Goal: Task Accomplishment & Management: Manage account settings

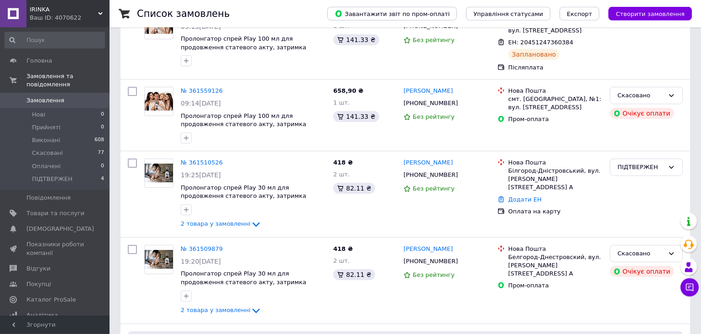
scroll to position [96, 0]
click at [196, 162] on link "№ 361510526" at bounding box center [202, 161] width 42 height 7
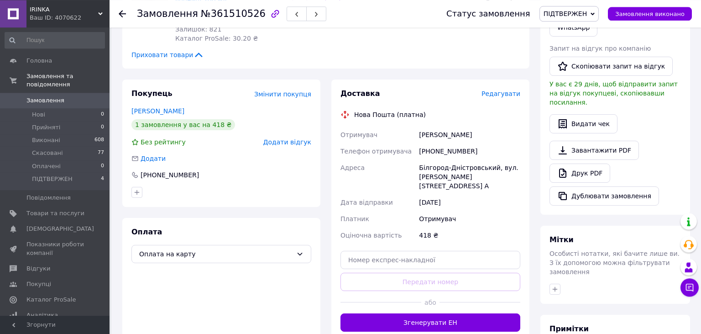
scroll to position [241, 0]
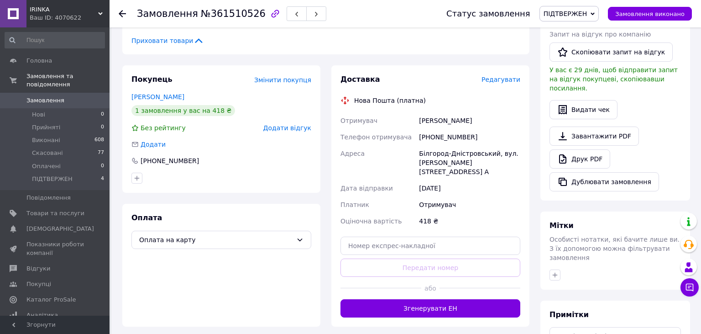
click at [503, 83] on span "Редагувати" at bounding box center [501, 79] width 39 height 7
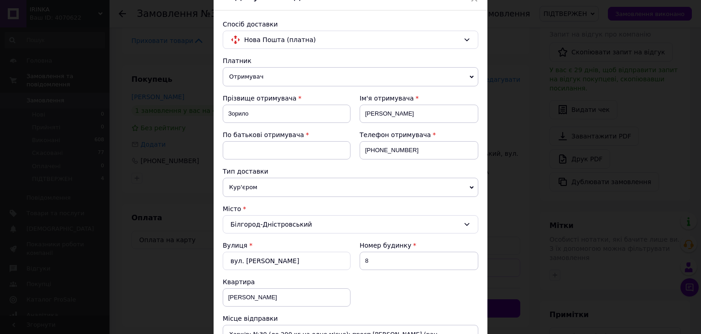
scroll to position [50, 0]
click at [271, 151] on input at bounding box center [287, 149] width 128 height 18
click at [231, 149] on input "[PERSON_NAME]" at bounding box center [287, 149] width 128 height 18
type input "Іванович"
click at [348, 171] on div "Тип доставки" at bounding box center [351, 170] width 256 height 9
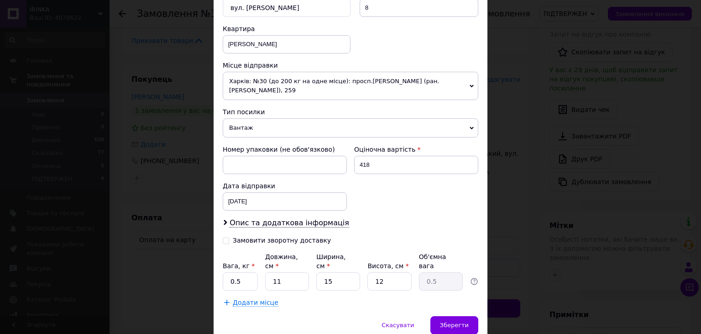
scroll to position [332, 0]
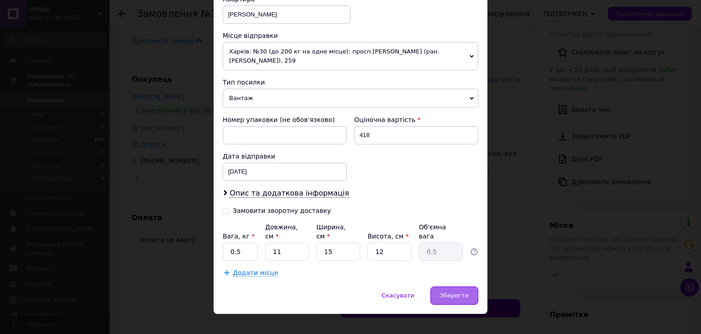
click at [458, 292] on span "Зберегти" at bounding box center [454, 295] width 29 height 7
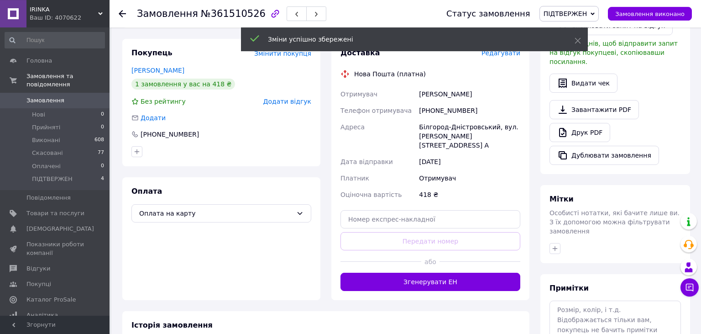
scroll to position [289, 0]
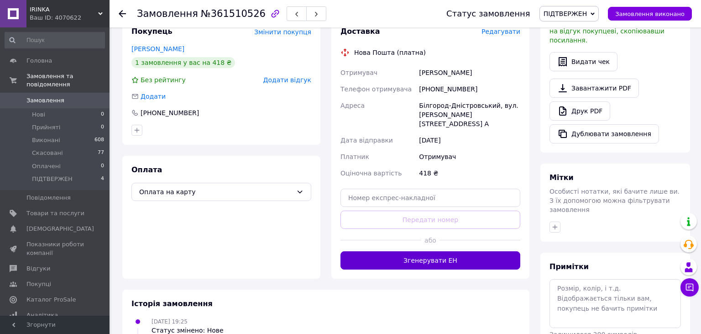
click at [448, 251] on button "Згенерувати ЕН" at bounding box center [431, 260] width 180 height 18
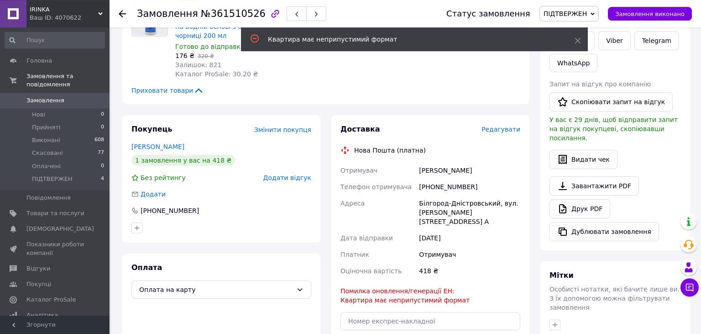
scroll to position [193, 0]
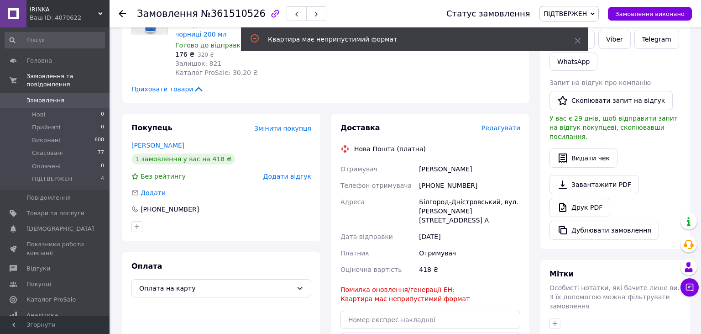
click at [500, 130] on span "Редагувати" at bounding box center [501, 127] width 39 height 7
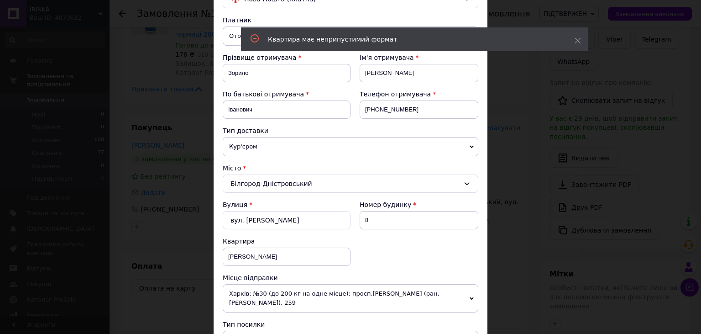
scroll to position [151, 0]
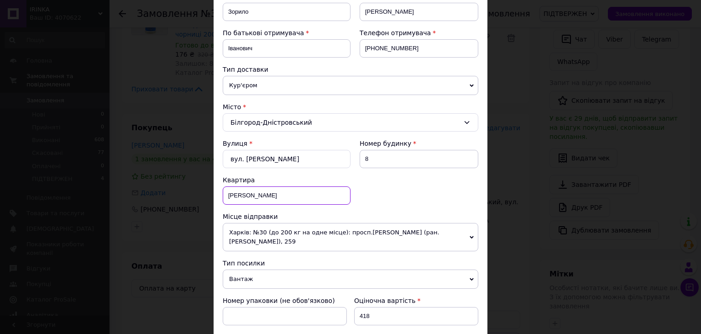
drag, startPoint x: 227, startPoint y: 194, endPoint x: 240, endPoint y: 195, distance: 12.9
click at [240, 195] on input "[PERSON_NAME]" at bounding box center [287, 195] width 128 height 18
click at [379, 163] on input "8" at bounding box center [419, 159] width 119 height 18
type input "8а"
click at [405, 193] on div "Вулиця * вул. [PERSON_NAME] Номер будинку 8а Квартира" at bounding box center [351, 175] width 256 height 73
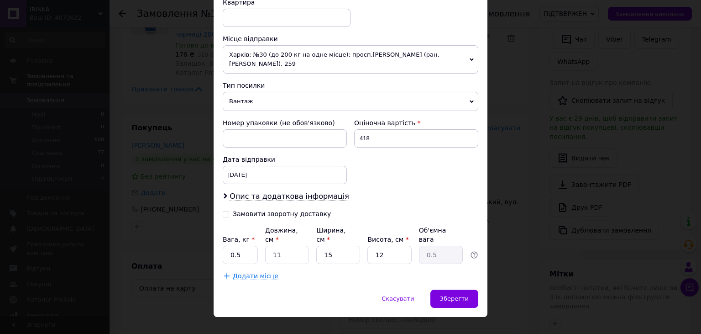
scroll to position [332, 0]
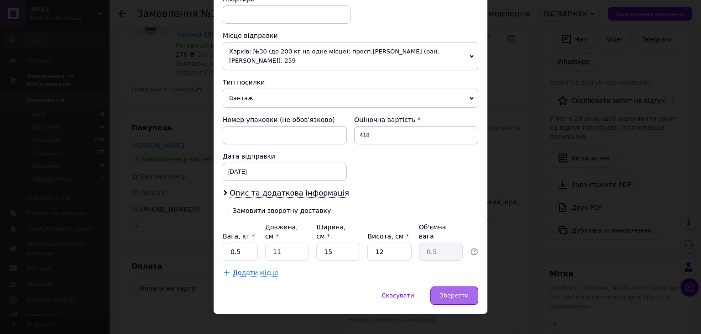
click at [453, 292] on span "Зберегти" at bounding box center [454, 295] width 29 height 7
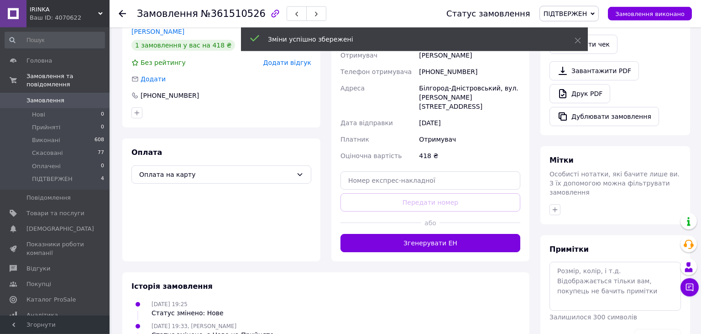
scroll to position [337, 0]
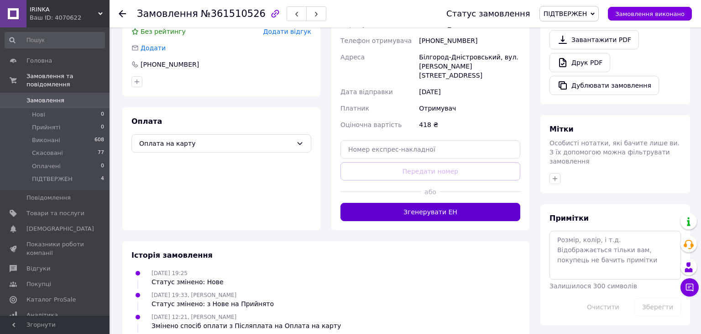
click at [450, 207] on button "Згенерувати ЕН" at bounding box center [431, 212] width 180 height 18
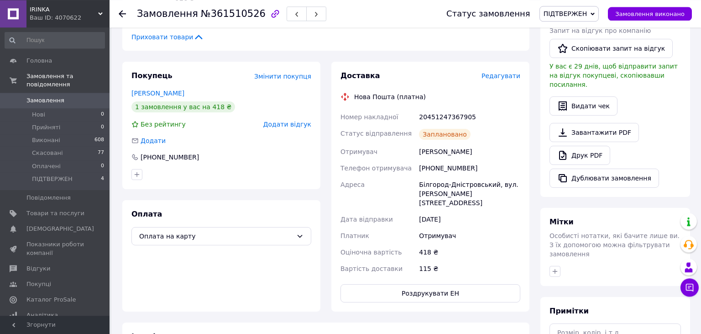
scroll to position [241, 0]
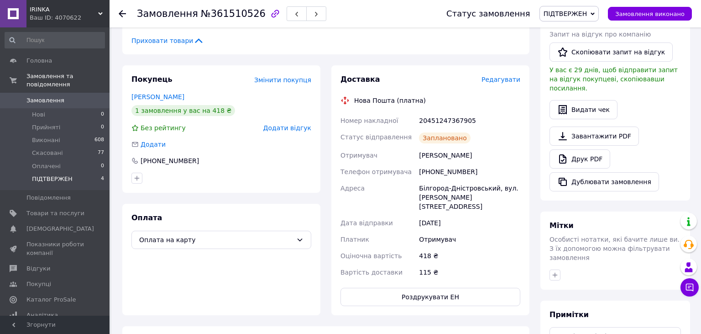
click at [45, 175] on span "ПІДТВЕРЖЕН" at bounding box center [52, 179] width 41 height 8
